Goal: Information Seeking & Learning: Understand process/instructions

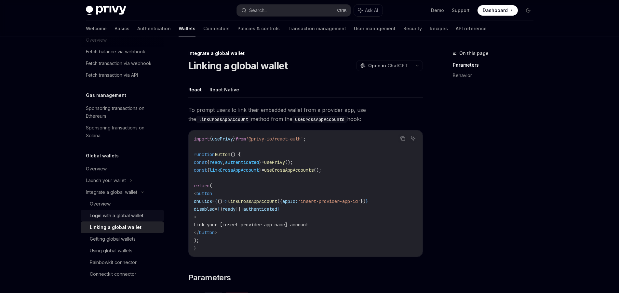
click at [113, 213] on div "Login with a global wallet" at bounding box center [117, 216] width 54 height 8
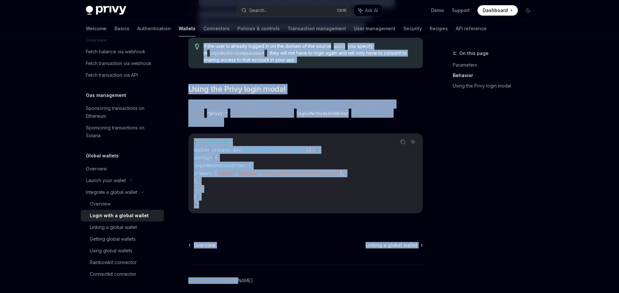
scroll to position [448, 0]
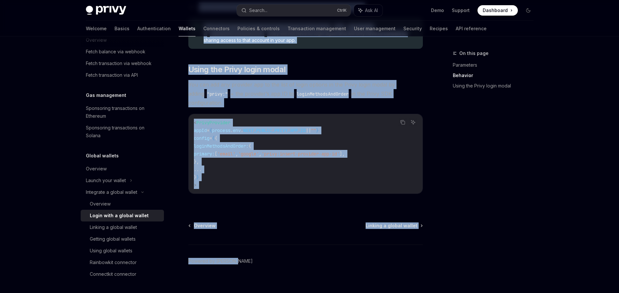
drag, startPoint x: 221, startPoint y: 67, endPoint x: 237, endPoint y: 194, distance: 128.7
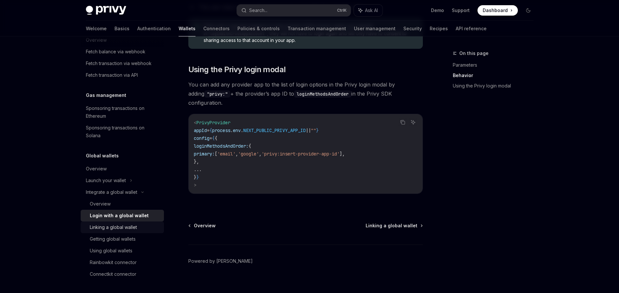
click at [112, 227] on div "Linking a global wallet" at bounding box center [113, 227] width 47 height 8
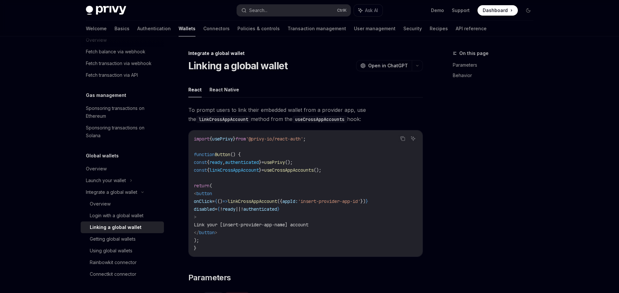
type textarea "*"
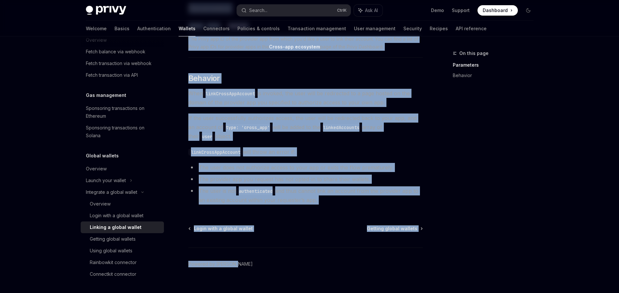
scroll to position [280, 0]
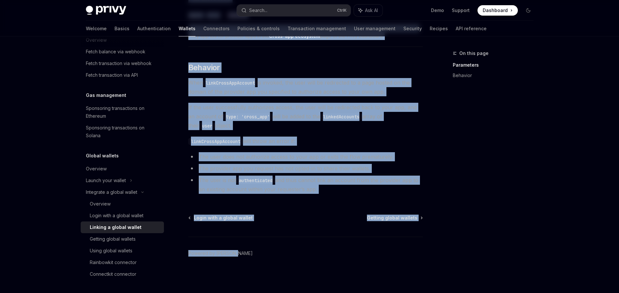
drag, startPoint x: 187, startPoint y: 51, endPoint x: 333, endPoint y: 193, distance: 203.6
click at [333, 193] on div "Integrate a global wallet Linking a global wallet OpenAI Open in ChatGPT OpenAI…" at bounding box center [244, 31] width 359 height 523
copy div "Loremipsu d sitame consec Adipisc e seddoe tempor InciDI Utla et DoloREM AliqUA…"
